Goal: Information Seeking & Learning: Learn about a topic

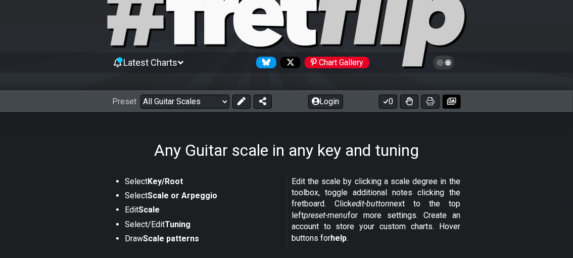
scroll to position [51, 0]
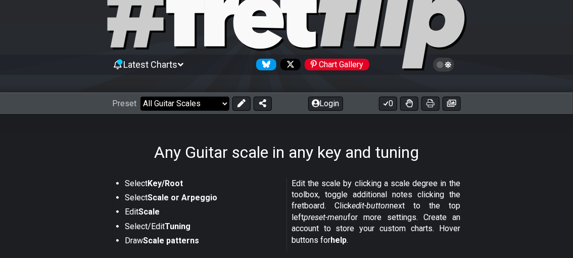
click at [218, 103] on select "Welcome to #fretflip! Initial Preset Custom Preset Minor Pentatonic Major Penta…" at bounding box center [185, 104] width 89 height 14
click at [226, 143] on h1 "Any Guitar scale in any key and tuning" at bounding box center [286, 152] width 265 height 19
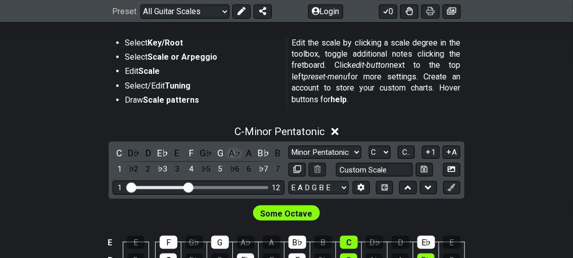
scroll to position [203, 0]
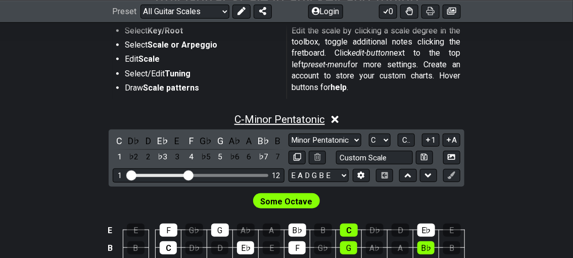
click at [307, 118] on span "C - Minor Pentatonic" at bounding box center [280, 119] width 90 height 12
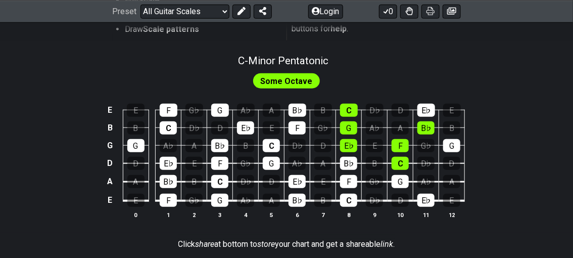
scroll to position [50, 0]
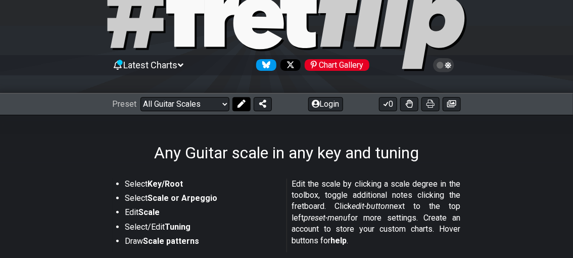
click at [240, 103] on icon at bounding box center [242, 104] width 8 height 8
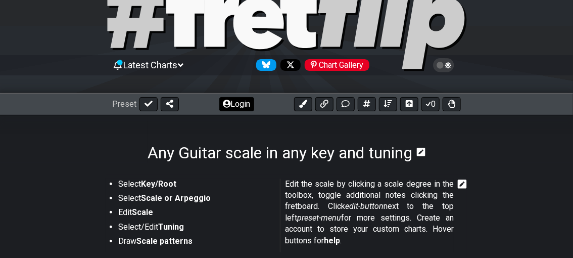
click at [239, 103] on button "Login" at bounding box center [236, 104] width 35 height 14
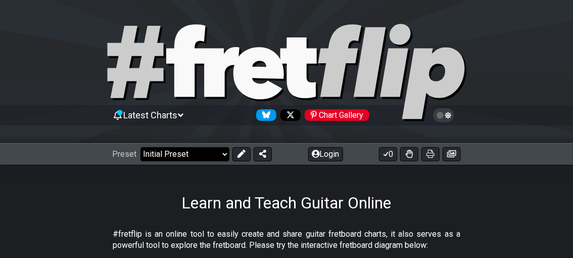
click at [220, 156] on select "Welcome to #fretflip! Initial Preset Custom Preset Minor Pentatonic Major Penta…" at bounding box center [185, 154] width 89 height 14
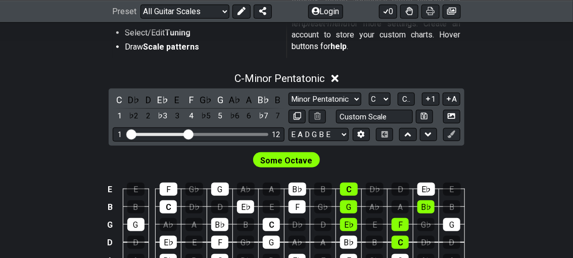
scroll to position [253, 0]
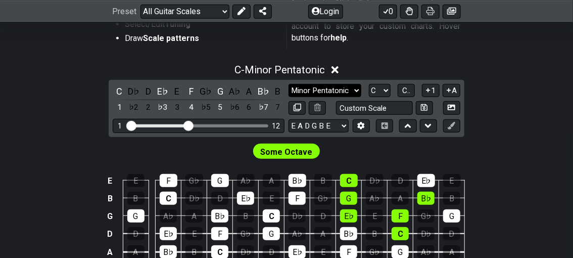
click at [334, 87] on select "Minor Pentatonic Root Minor Pentatonic Major Pentatonic Minor Blues Major Blues…" at bounding box center [325, 91] width 73 height 14
drag, startPoint x: 388, startPoint y: 240, endPoint x: 388, endPoint y: 225, distance: 14.2
click at [388, 226] on tbody "E E F G♭ G A♭ A B♭ B C D♭ D E♭ E B B C D♭ D E♭ E F G♭ G A♭ A B♭ B G G A♭ A B♭ B…" at bounding box center [284, 222] width 361 height 119
click at [352, 94] on select "Minor Pentatonic Root Minor Pentatonic Major Pentatonic Minor Blues Major Blues…" at bounding box center [325, 91] width 73 height 14
click at [460, 73] on div "C - Minor Pentatonic" at bounding box center [286, 67] width 573 height 19
